Goal: Task Accomplishment & Management: Manage account settings

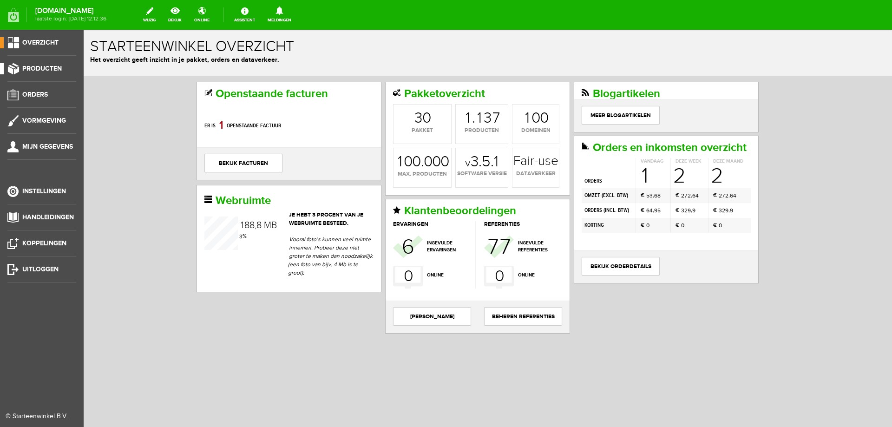
click at [53, 67] on span "Producten" at bounding box center [41, 69] width 39 height 8
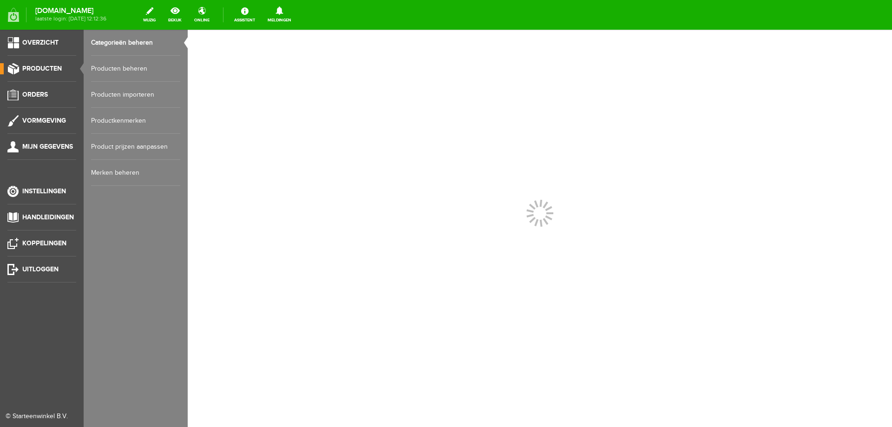
click at [53, 67] on span "Producten" at bounding box center [41, 69] width 39 height 8
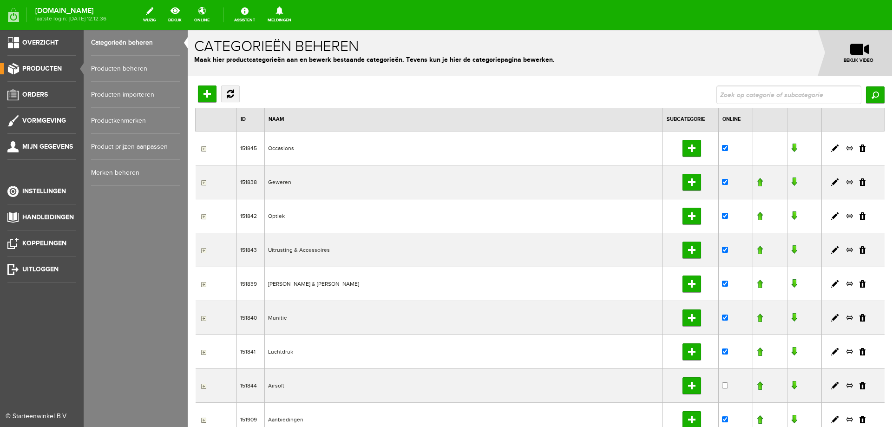
click at [97, 63] on link "Producten beheren" at bounding box center [135, 69] width 89 height 26
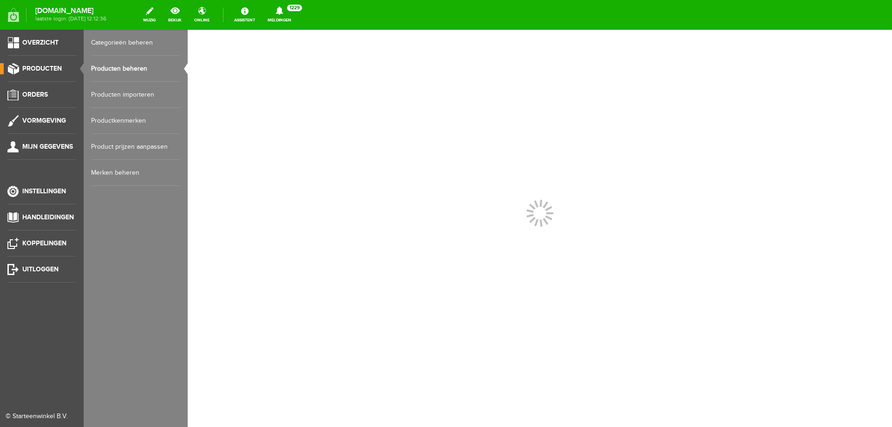
click at [97, 63] on link "Producten beheren" at bounding box center [135, 69] width 89 height 26
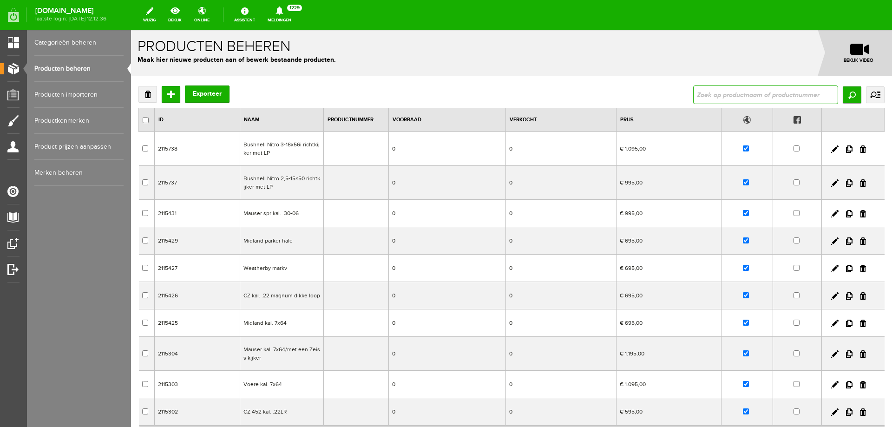
click at [748, 92] on input "text" at bounding box center [765, 94] width 145 height 19
type input "kolverhoging"
click at [850, 97] on input "Zoeken" at bounding box center [851, 94] width 19 height 17
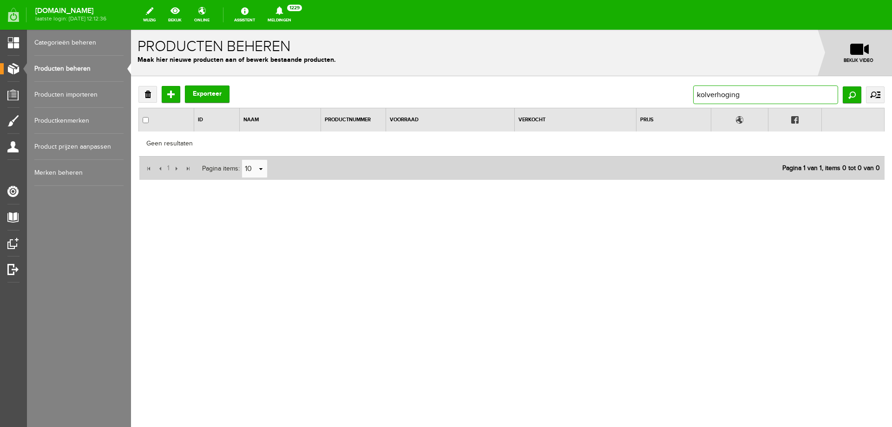
click at [706, 90] on input "kolverhoging" at bounding box center [765, 94] width 145 height 19
type input "kolfverhoging"
click at [842, 97] on input "Zoeken" at bounding box center [851, 94] width 19 height 17
click at [81, 65] on link "Producten beheren" at bounding box center [78, 69] width 89 height 26
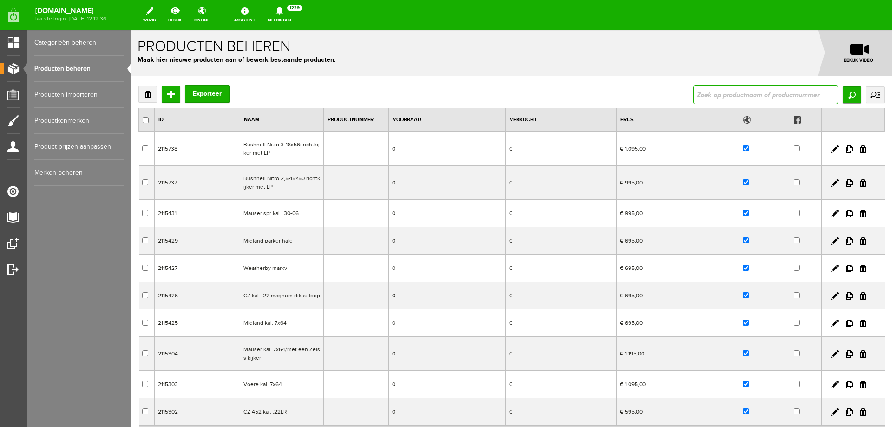
click at [704, 98] on input "text" at bounding box center [765, 94] width 145 height 19
type input "kolf"
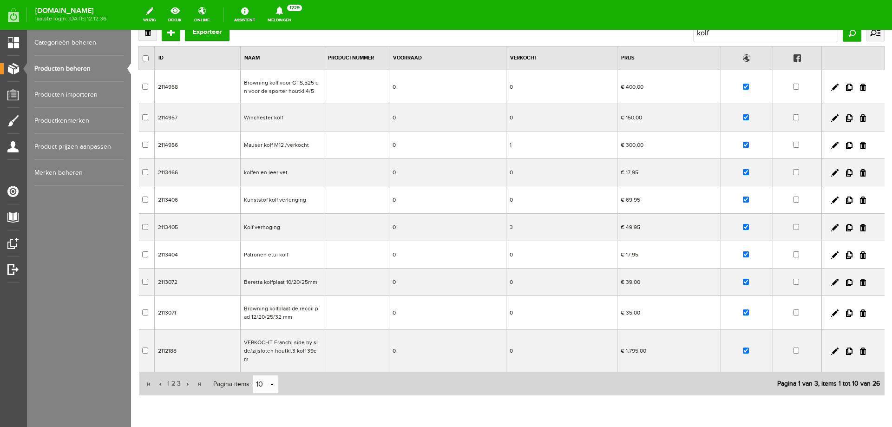
scroll to position [92, 0]
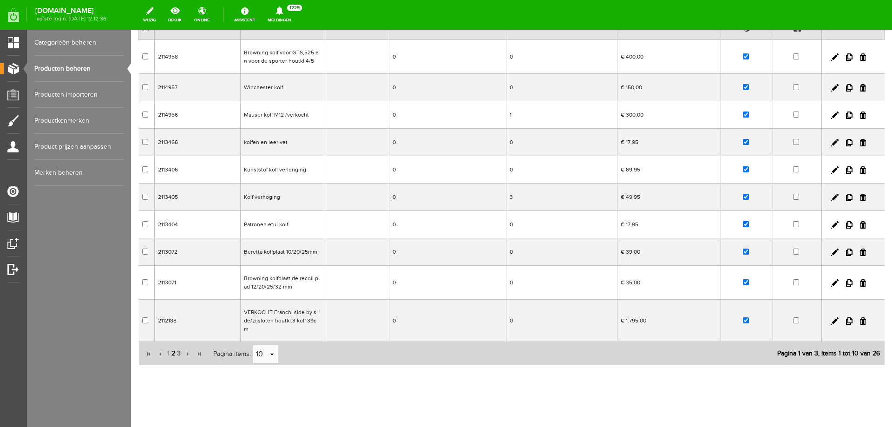
click at [173, 346] on span "2" at bounding box center [173, 353] width 6 height 19
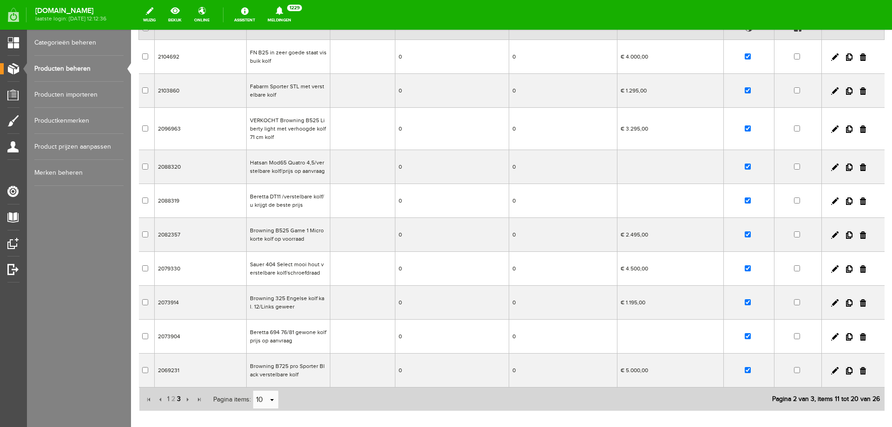
click at [177, 400] on span "3" at bounding box center [179, 399] width 6 height 19
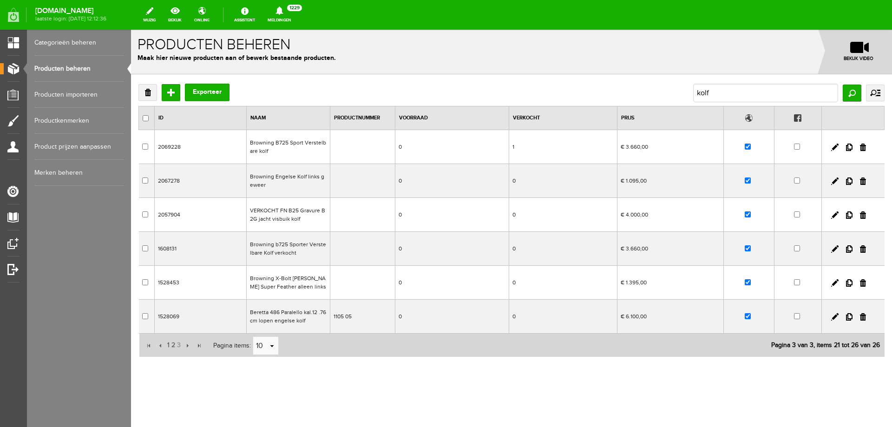
scroll to position [2, 0]
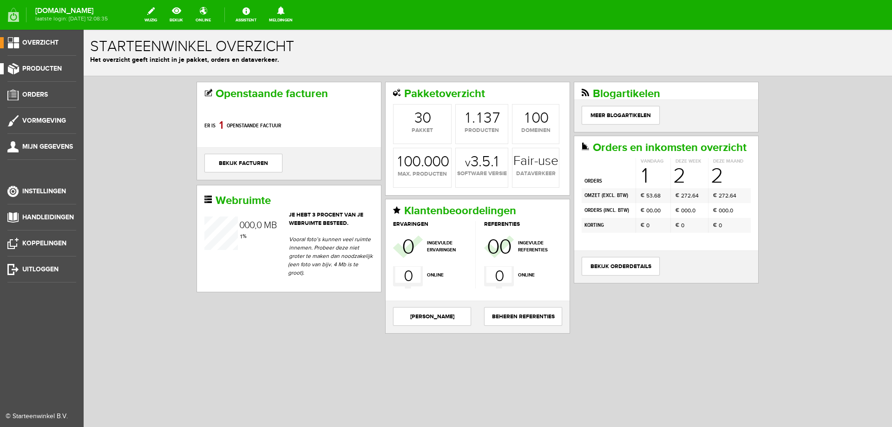
click at [44, 69] on span "Producten" at bounding box center [41, 69] width 39 height 8
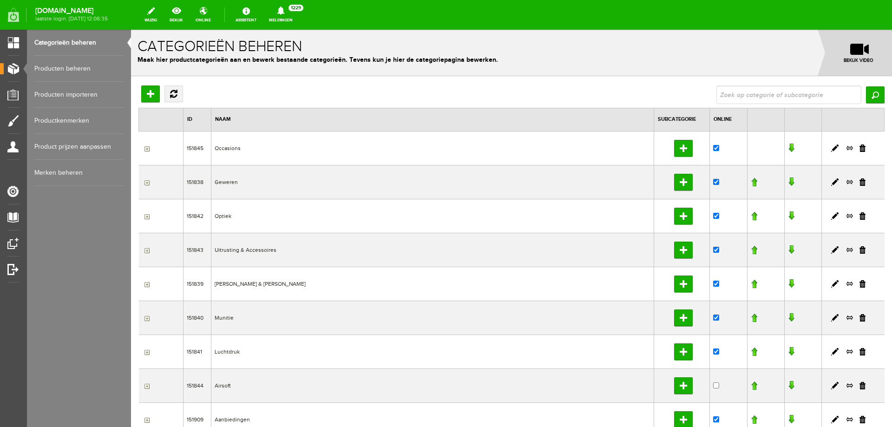
click at [85, 70] on link "Producten beheren" at bounding box center [78, 69] width 89 height 26
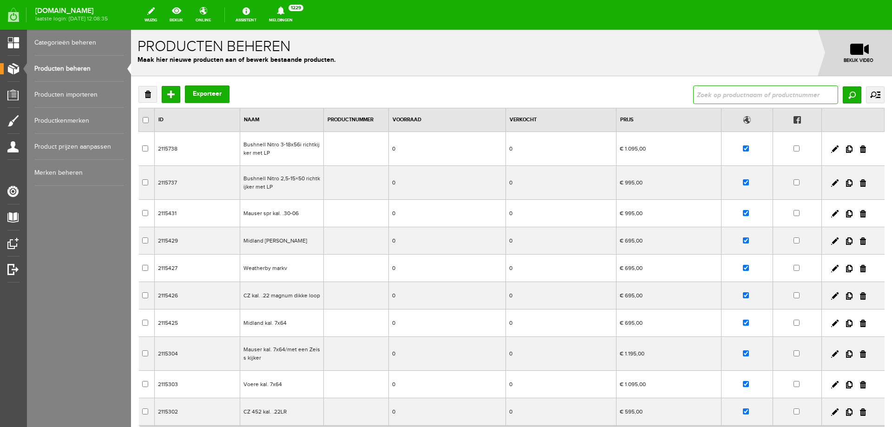
drag, startPoint x: 699, startPoint y: 93, endPoint x: 683, endPoint y: 82, distance: 19.8
click at [698, 94] on input "text" at bounding box center [765, 94] width 145 height 19
type input "kolf verhoging"
click at [845, 91] on input "Zoeken" at bounding box center [851, 94] width 19 height 17
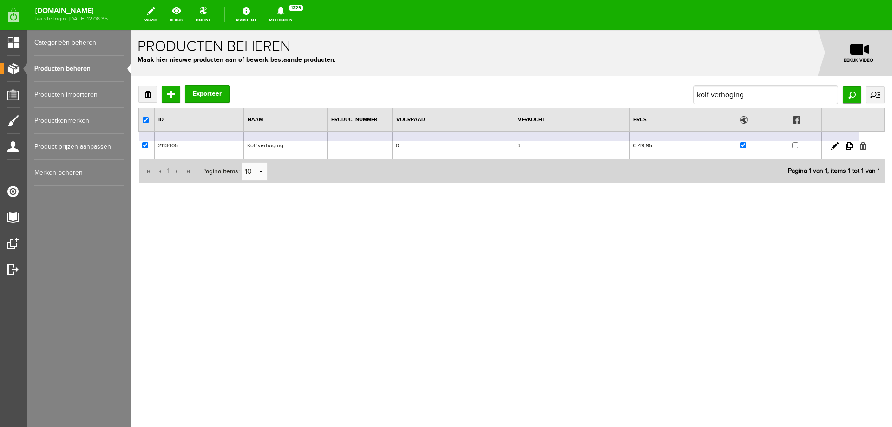
click at [861, 143] on link at bounding box center [863, 145] width 6 height 7
checkbox input "true"
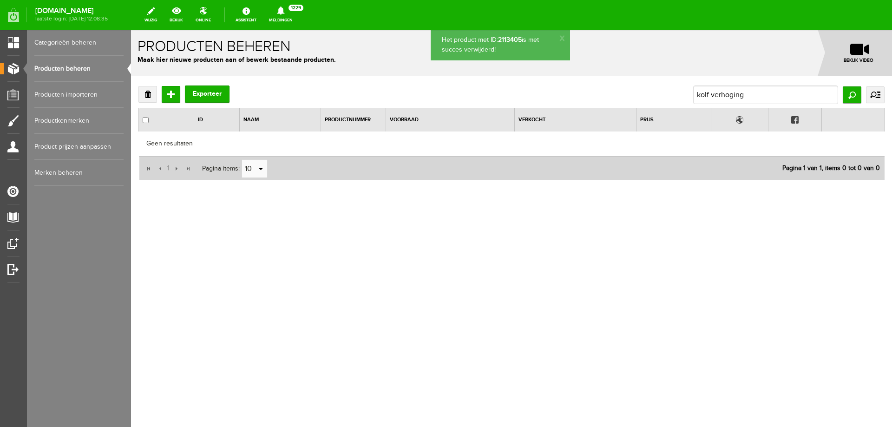
click at [89, 68] on link "Producten beheren" at bounding box center [78, 69] width 89 height 26
